Goal: Ask a question

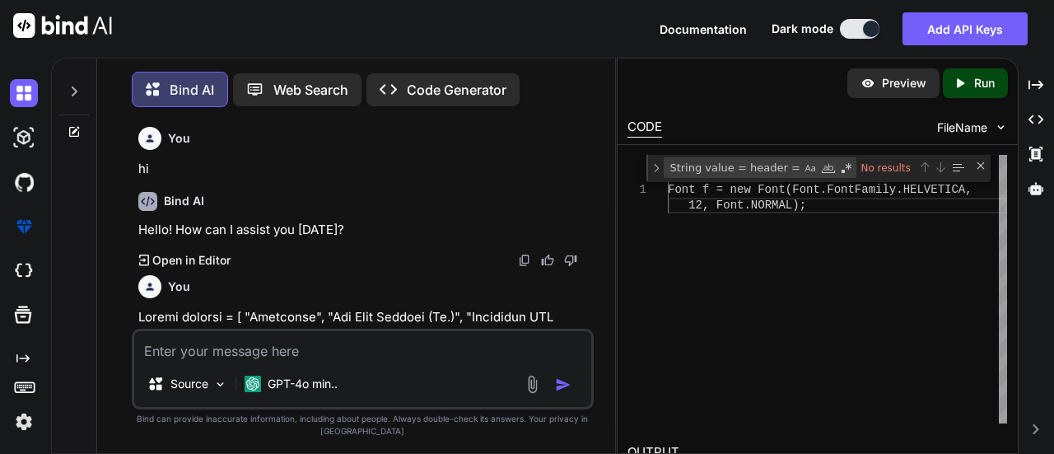
scroll to position [0, 45]
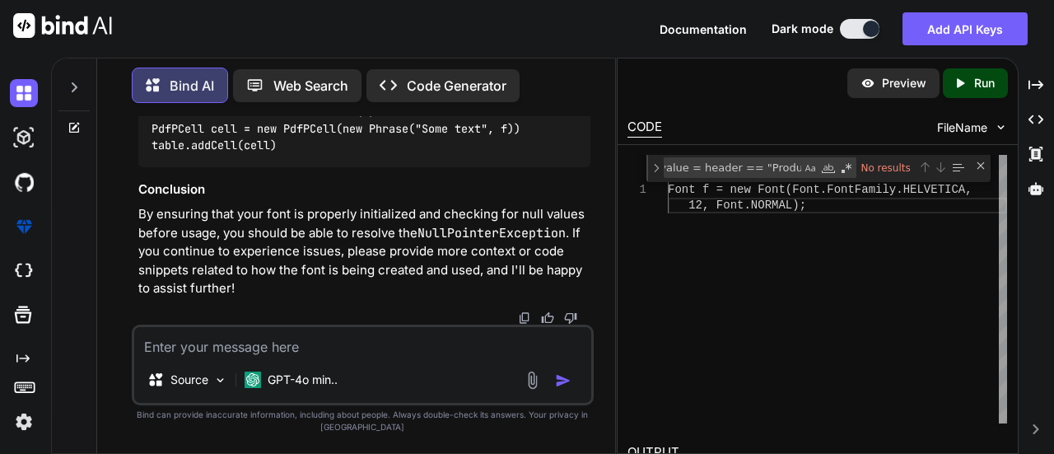
click at [75, 81] on icon at bounding box center [74, 87] width 13 height 13
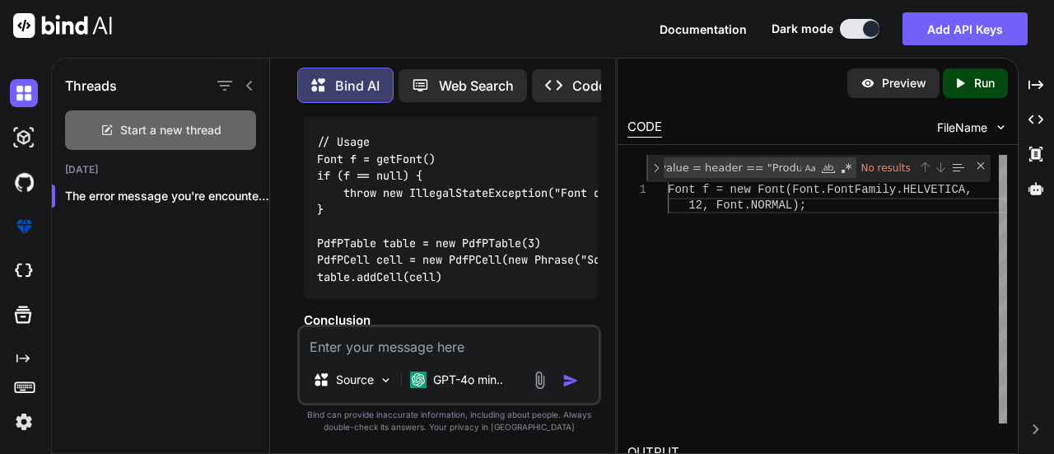
click at [142, 130] on span "Start a new thread" at bounding box center [170, 130] width 101 height 16
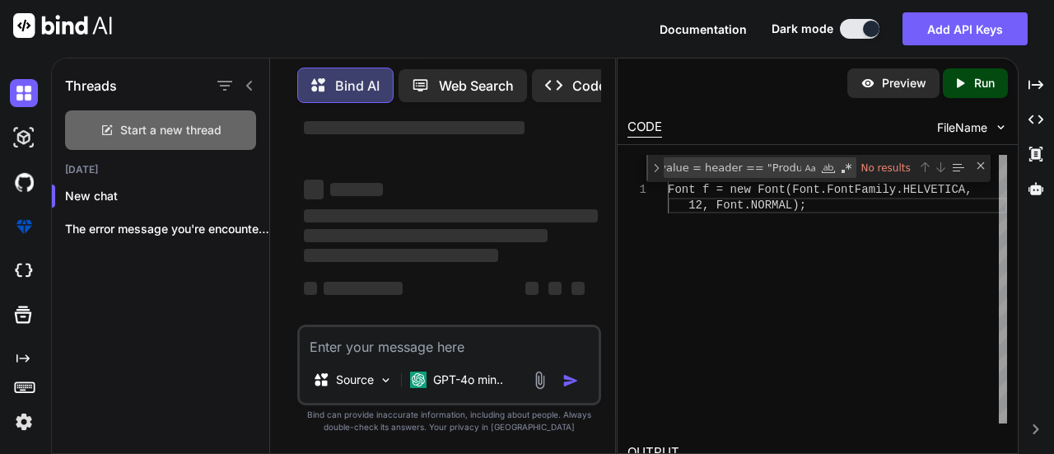
scroll to position [82, 0]
click at [337, 344] on textarea at bounding box center [449, 342] width 299 height 30
paste textarea "def headers = [ "Bandwidth", "One Time Charges (Rs.)", "Bandwidth ARC Charges(R…"
type textarea "x"
type textarea "def headers = [ "Bandwidth", "One Time Charges (Rs.)", "Bandwidth ARC Charges(R…"
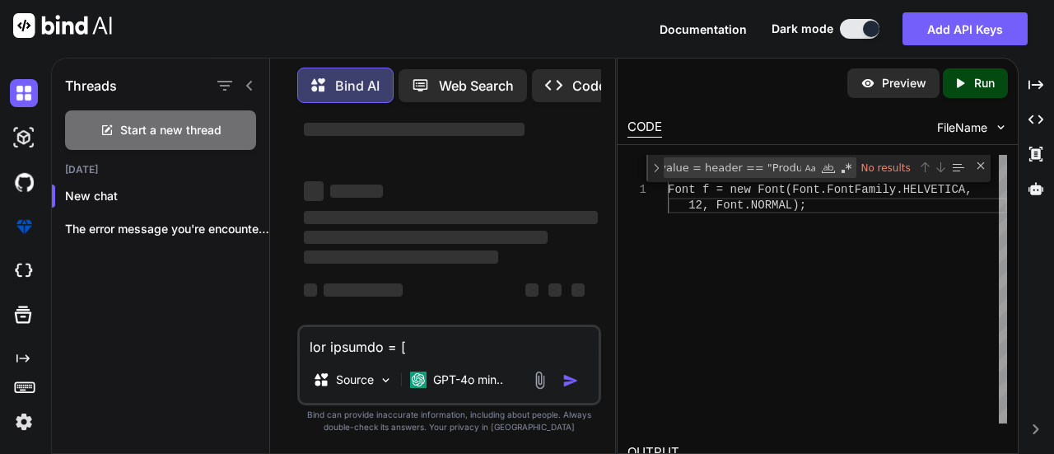
scroll to position [3126, 0]
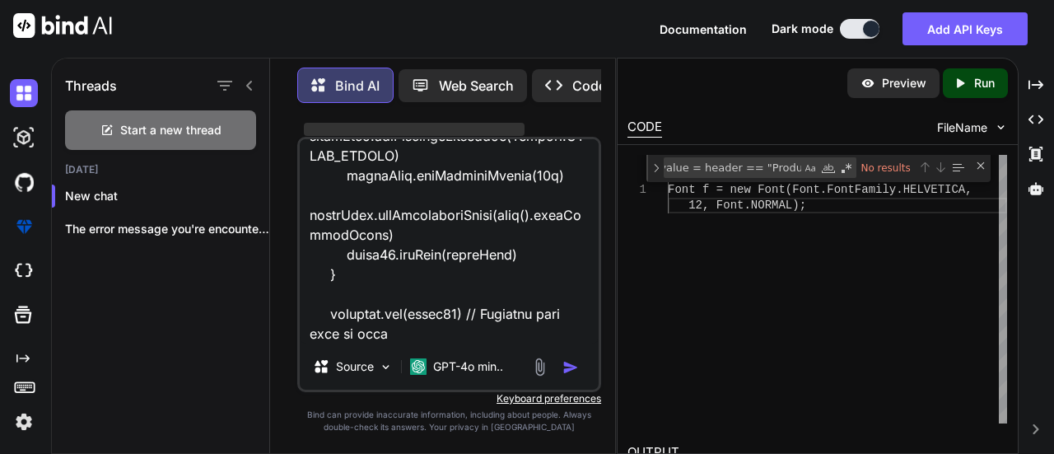
type textarea "x"
type textarea "def headers = [ "Bandwidth", "One Time Charges (Rs.)", "Bandwidth ARC Charges(R…"
type textarea "x"
type textarea "def headers = [ "Bandwidth", "One Time Charges (Rs.)", "Bandwidth ARC Charges(R…"
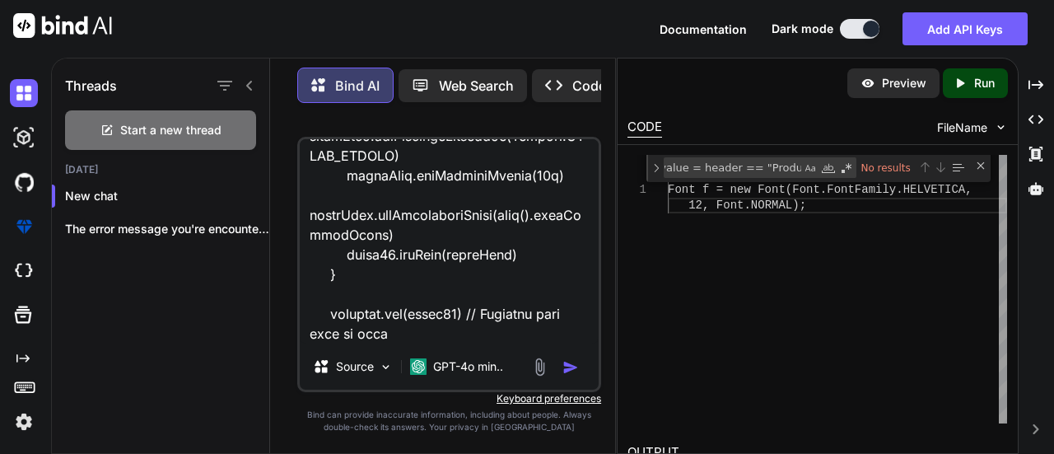
click at [473, 330] on textarea at bounding box center [449, 241] width 299 height 204
type textarea "x"
type textarea "def headers = [ "Bandwidth", "One Time Charges (Rs.)", "Bandwidth ARC Charges(R…"
type textarea "x"
type textarea "def headers = [ "Bandwidth", "One Time Charges (Rs.)", "Bandwidth ARC Charges(R…"
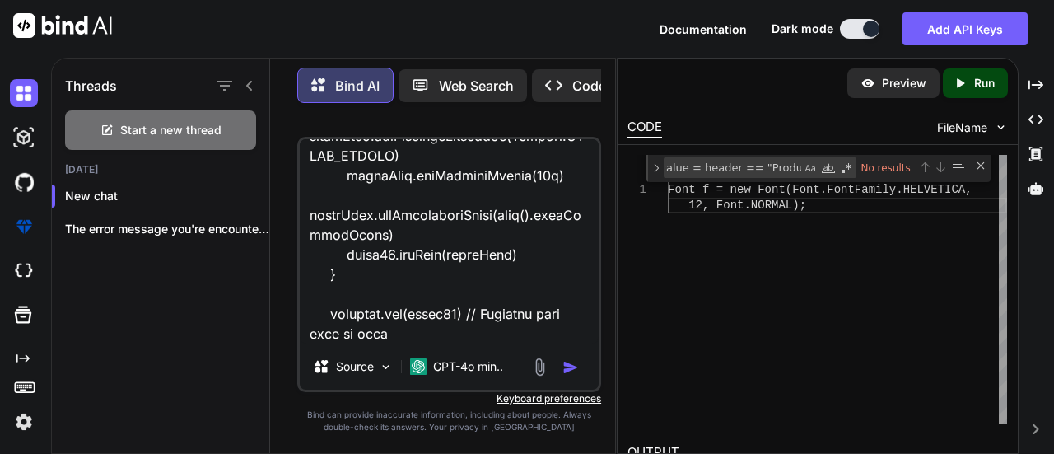
scroll to position [3206, 0]
paste textarea ""java.lang.NullPointerException: Cannot invoke \"com.lowagie.text.Font.getSize(…"
type textarea "x"
type textarea "def headers = [ "Bandwidth", "One Time Charges (Rs.)", "Bandwidth ARC Charges(R…"
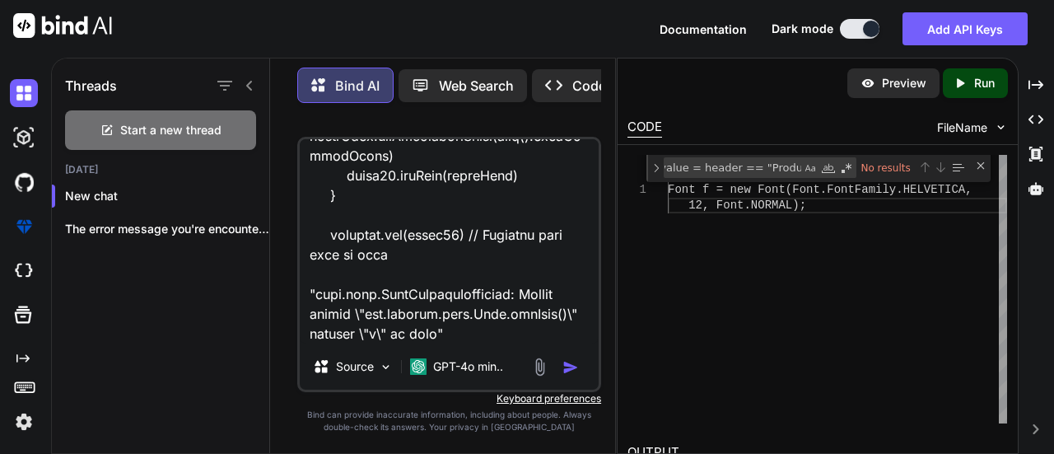
type textarea "x"
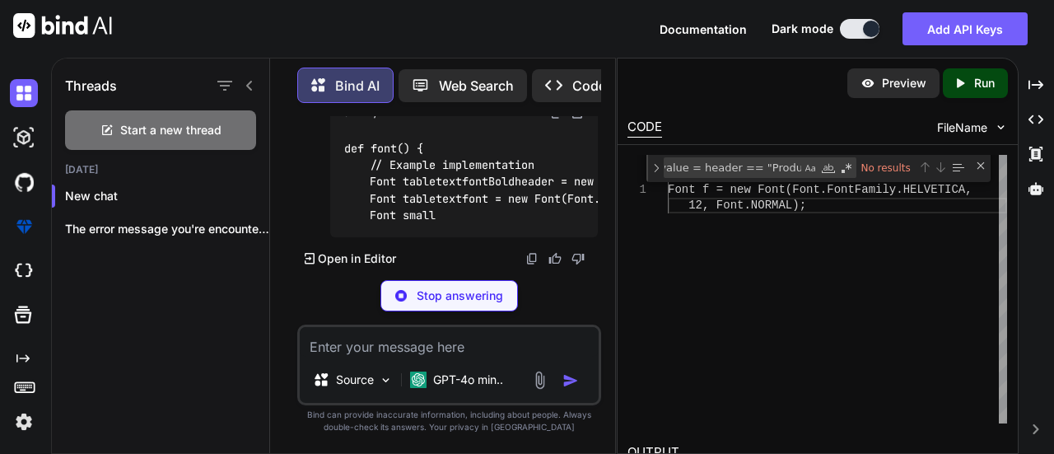
scroll to position [2294, 0]
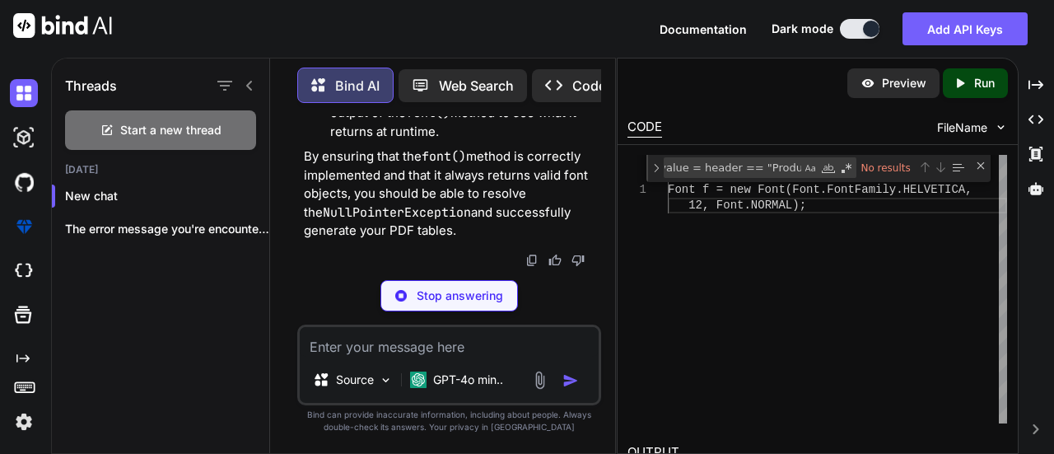
type textarea "x"
type textarea "return [tabletextfontBoldheader: tabletextfontBoldheader, tabletextfont: tablet…"
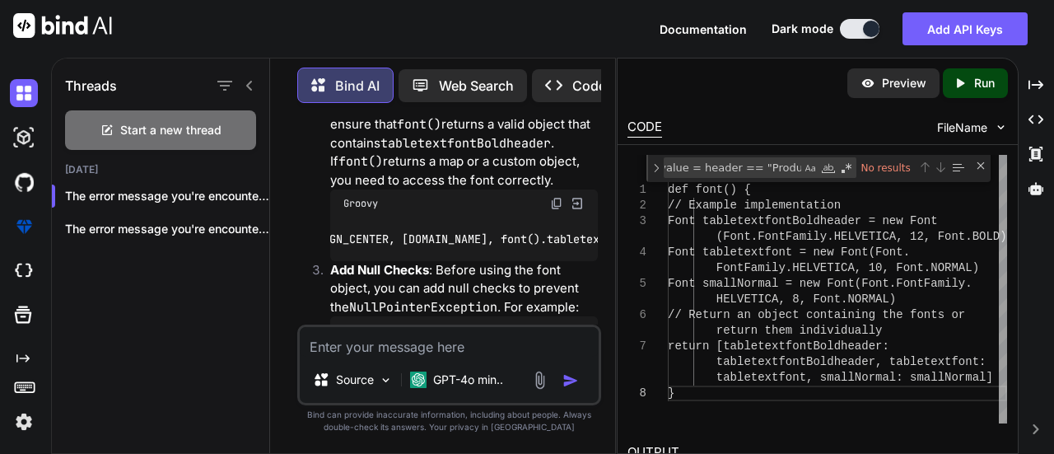
scroll to position [0, 546]
